Goal: Navigation & Orientation: Find specific page/section

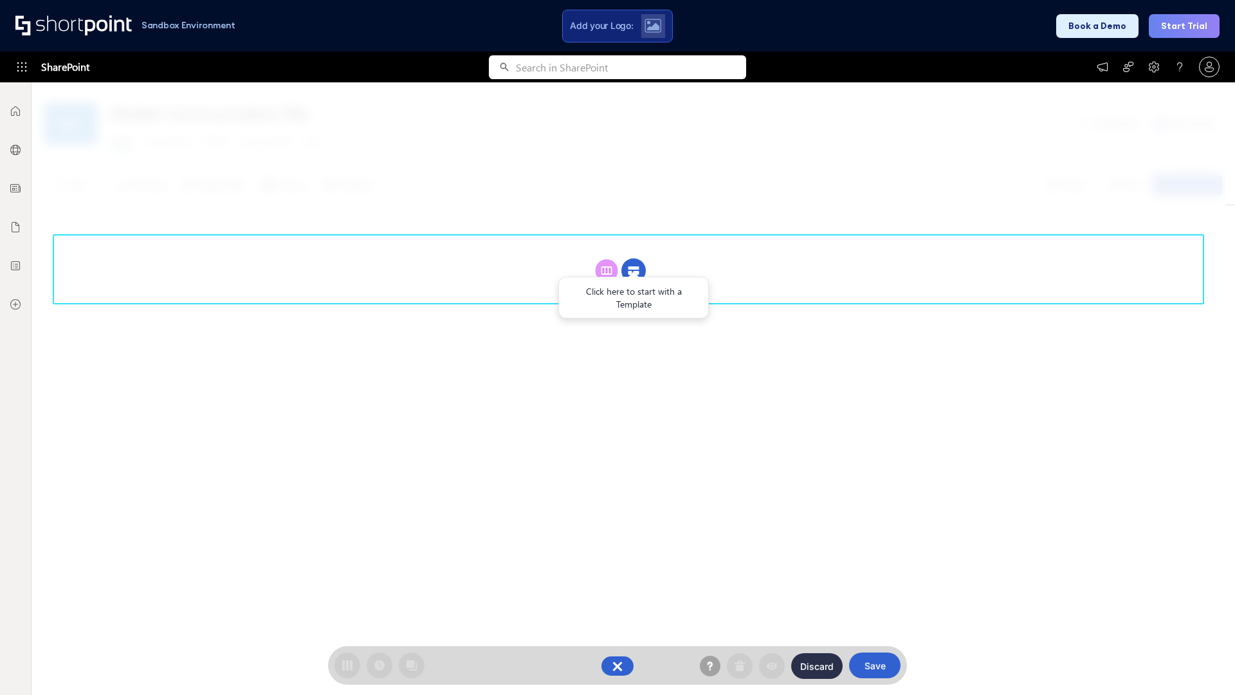
click at [634, 259] on circle at bounding box center [633, 271] width 24 height 24
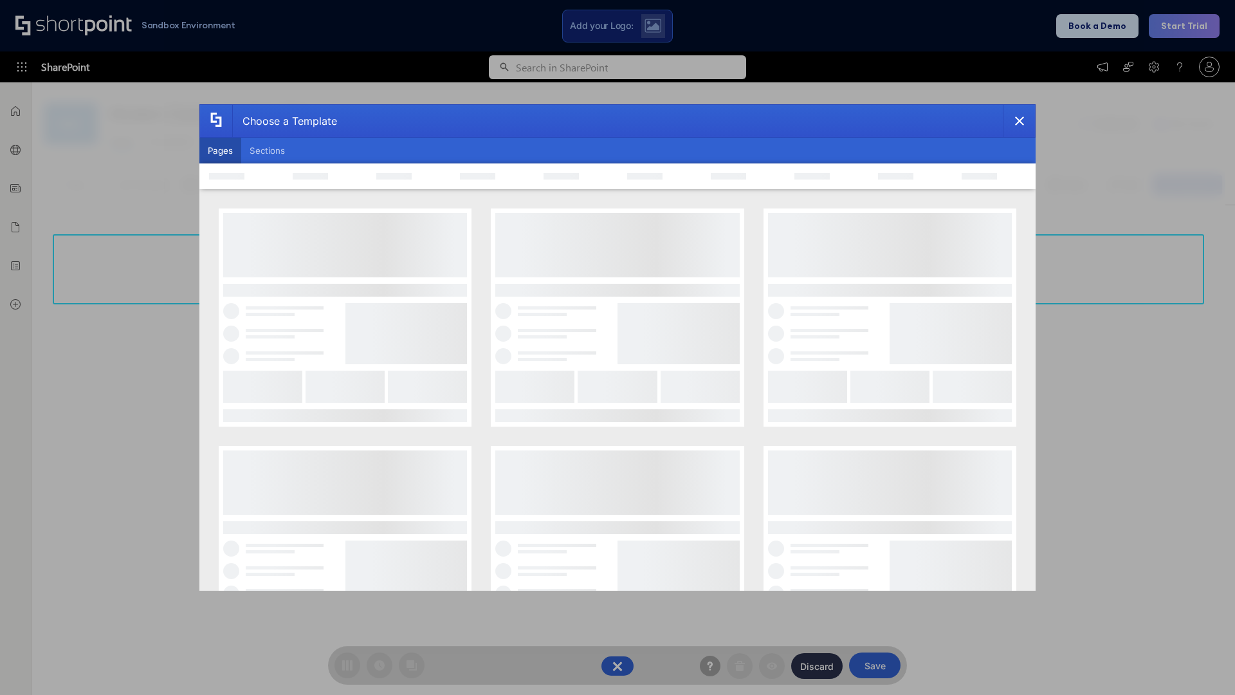
scroll to position [176, 0]
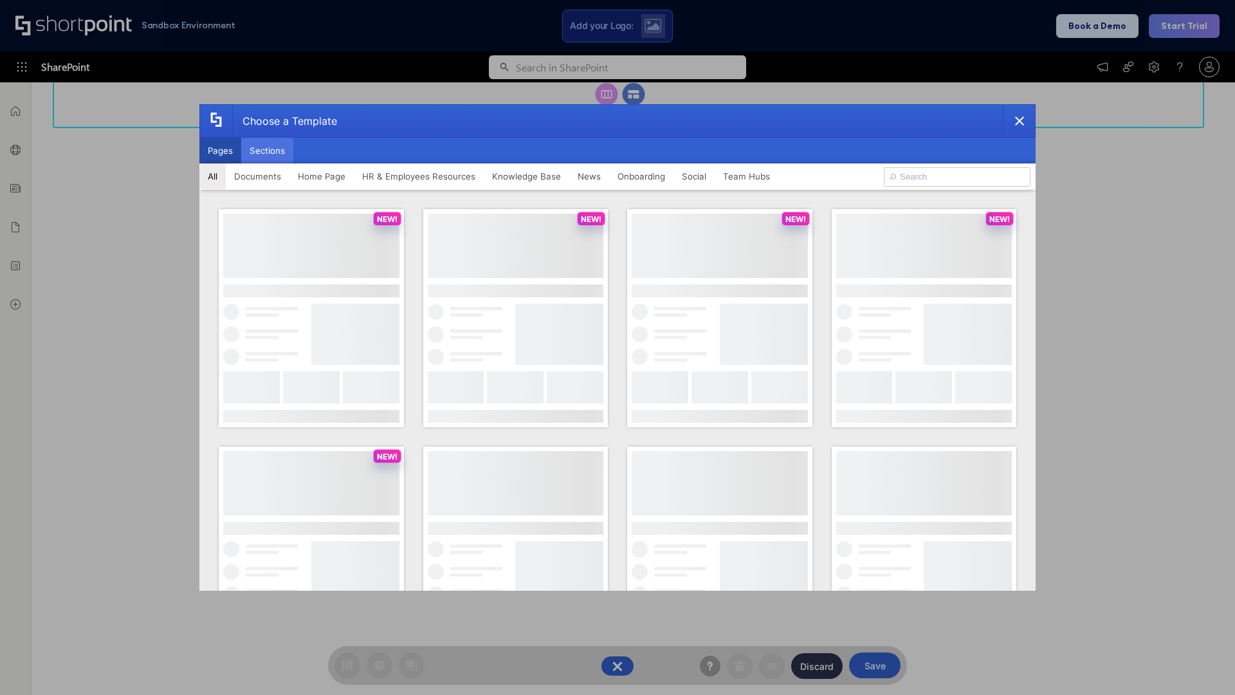
click at [267, 151] on button "Sections" at bounding box center [267, 151] width 52 height 26
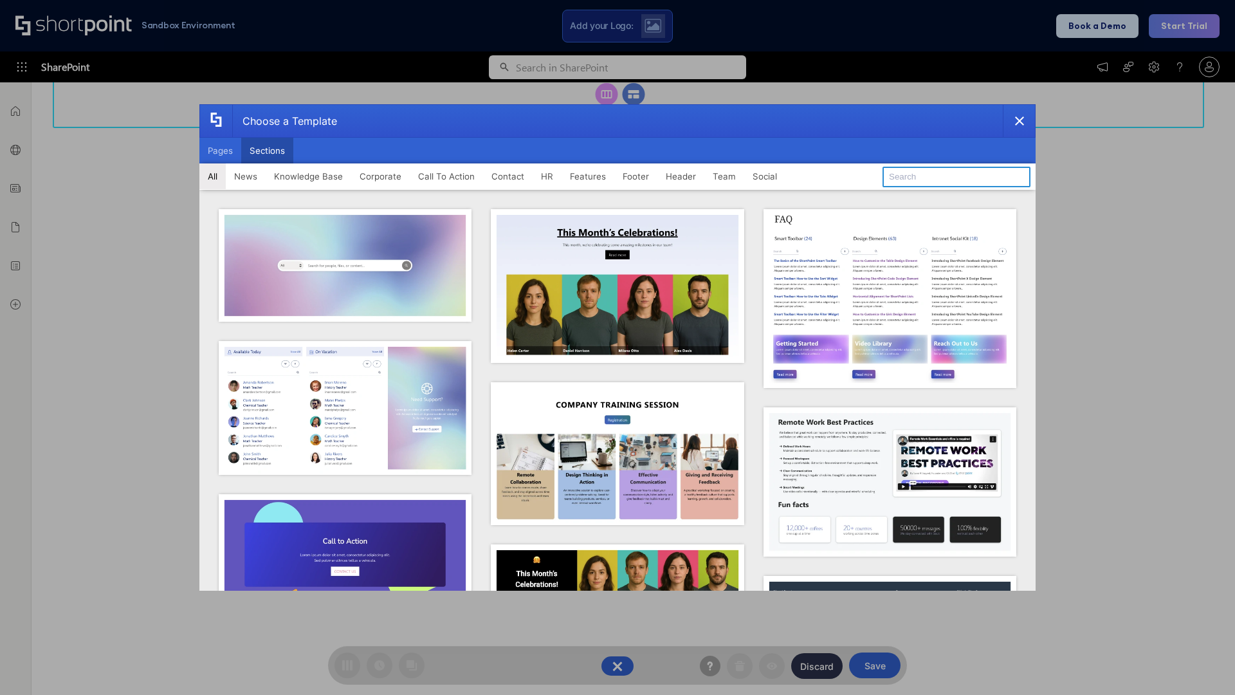
type input "CTA"
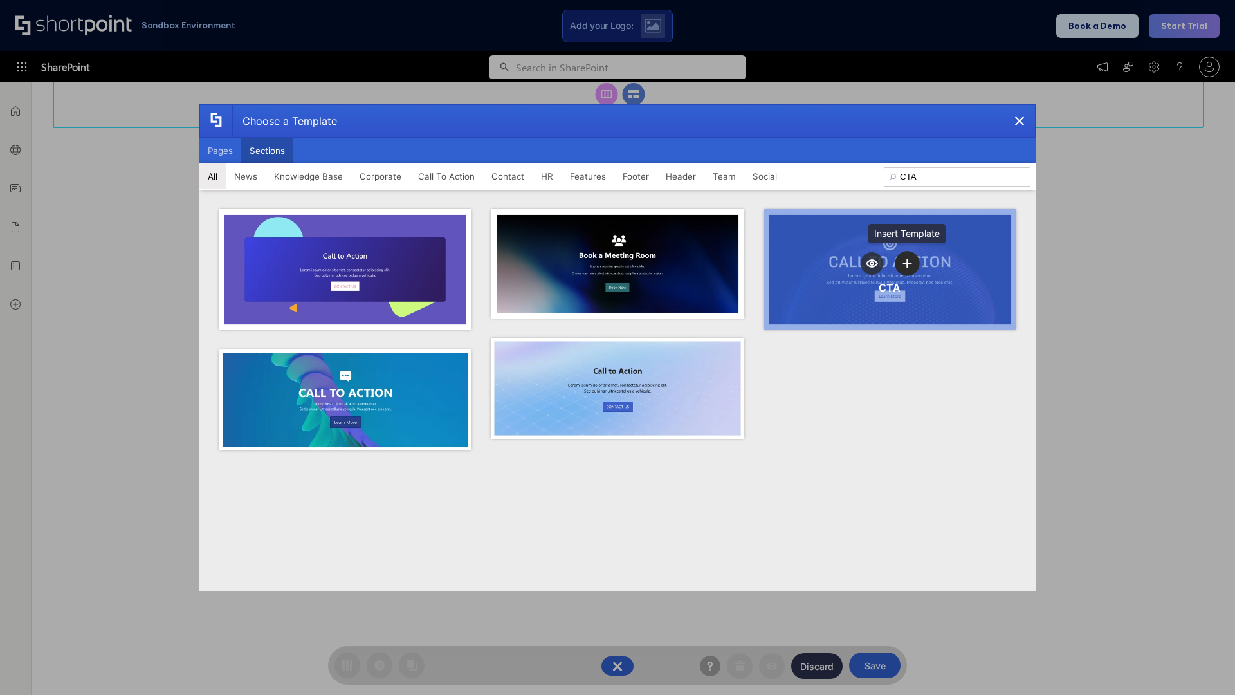
click at [907, 263] on icon "template selector" at bounding box center [907, 263] width 9 height 9
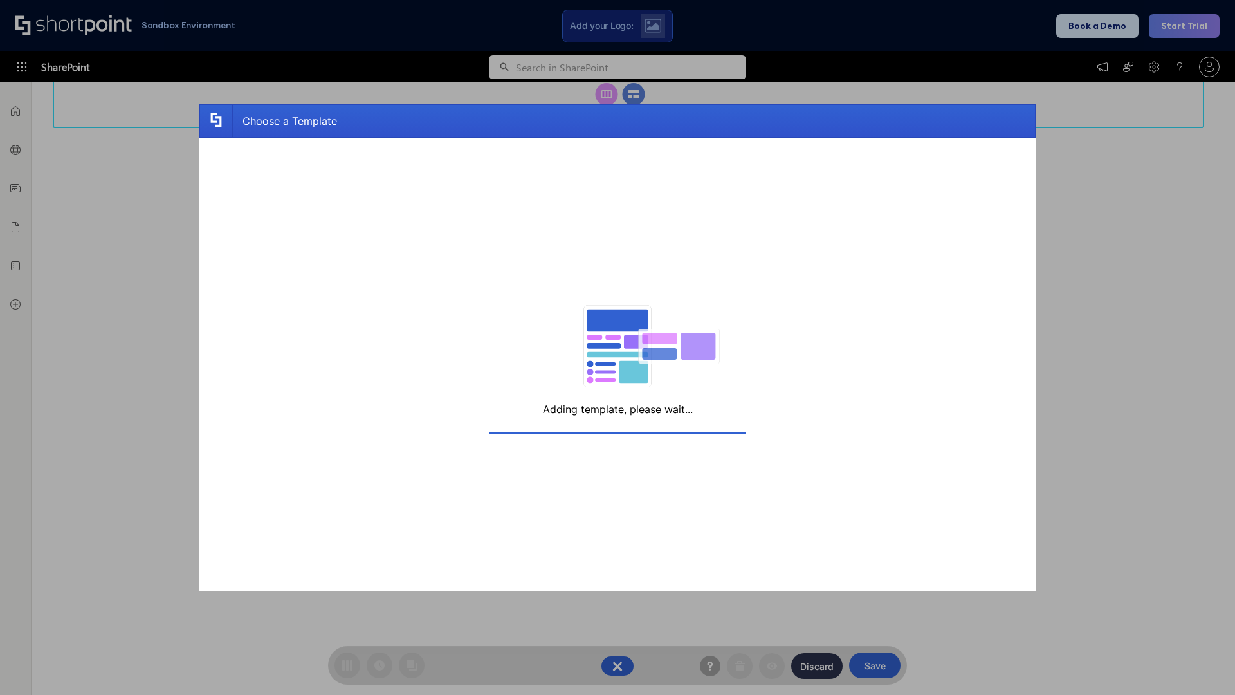
scroll to position [205, 0]
